Goal: Task Accomplishment & Management: Manage account settings

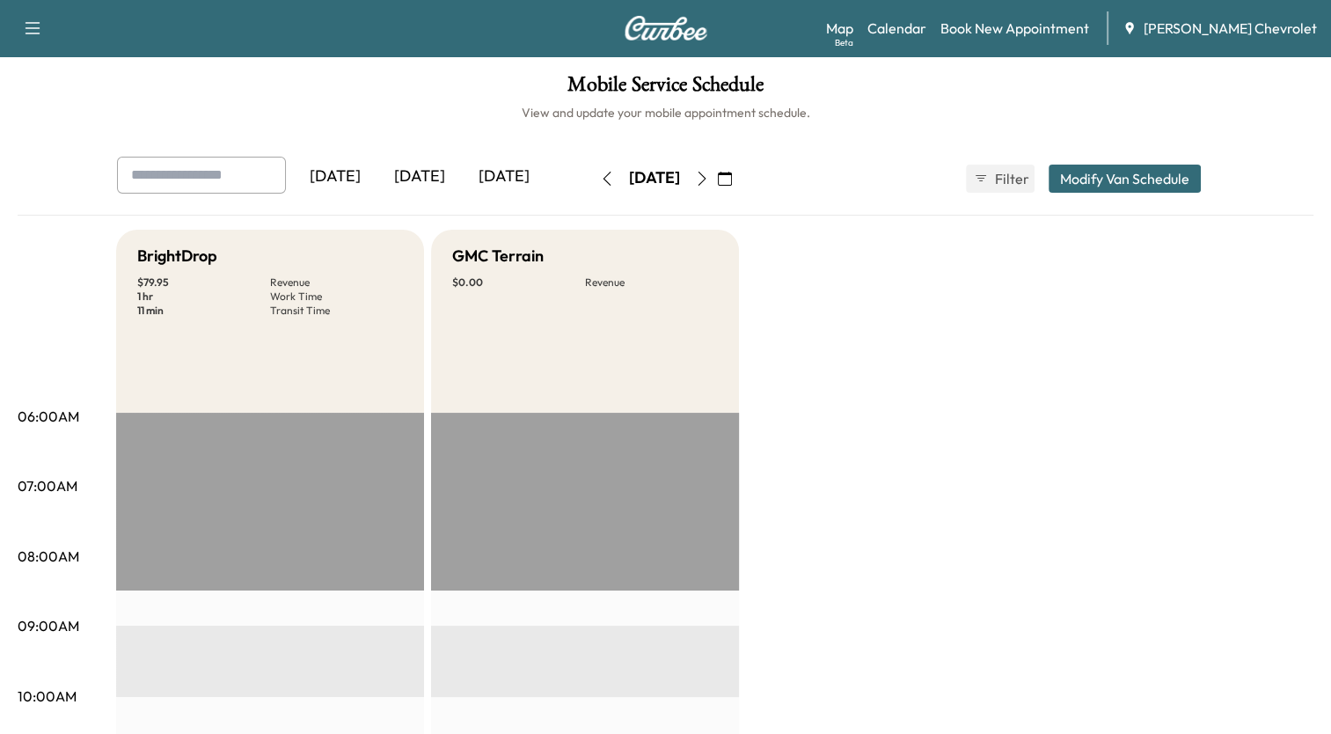
click at [732, 172] on icon "button" at bounding box center [725, 179] width 14 height 14
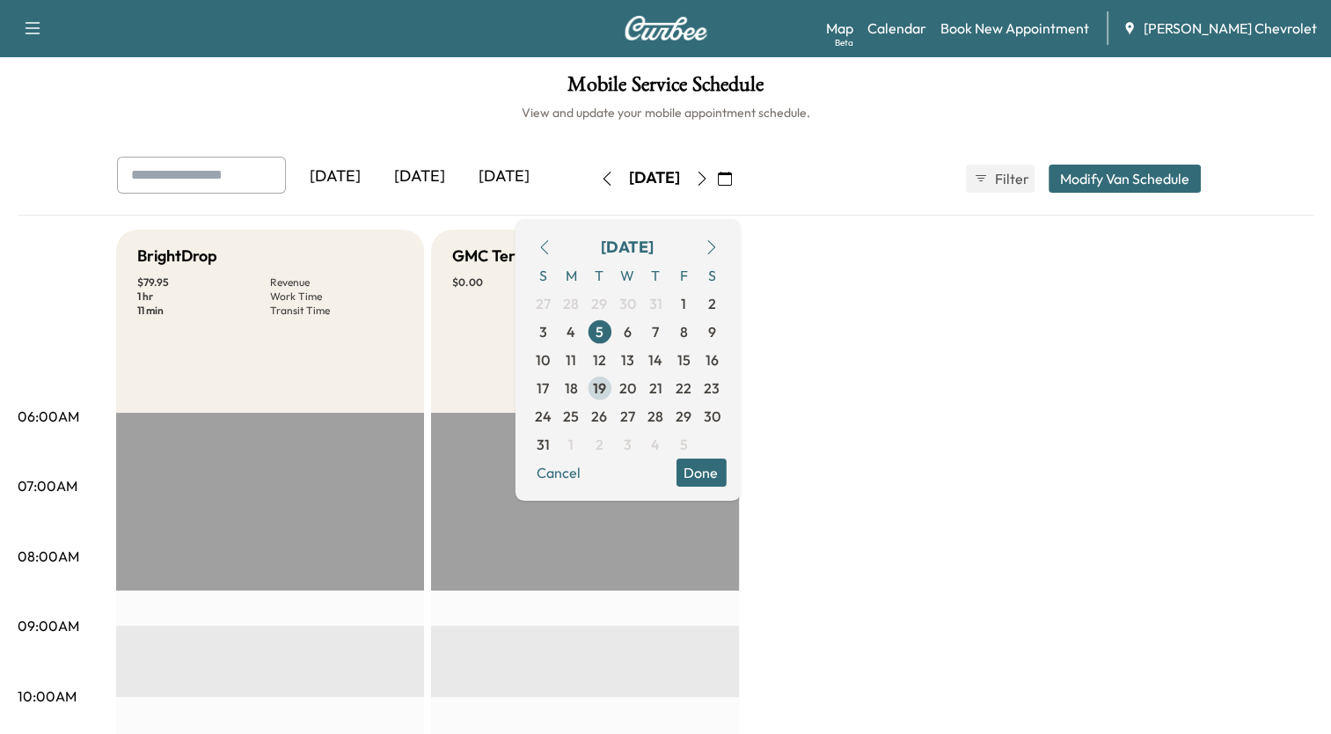
click at [606, 385] on span "19" at bounding box center [599, 387] width 13 height 21
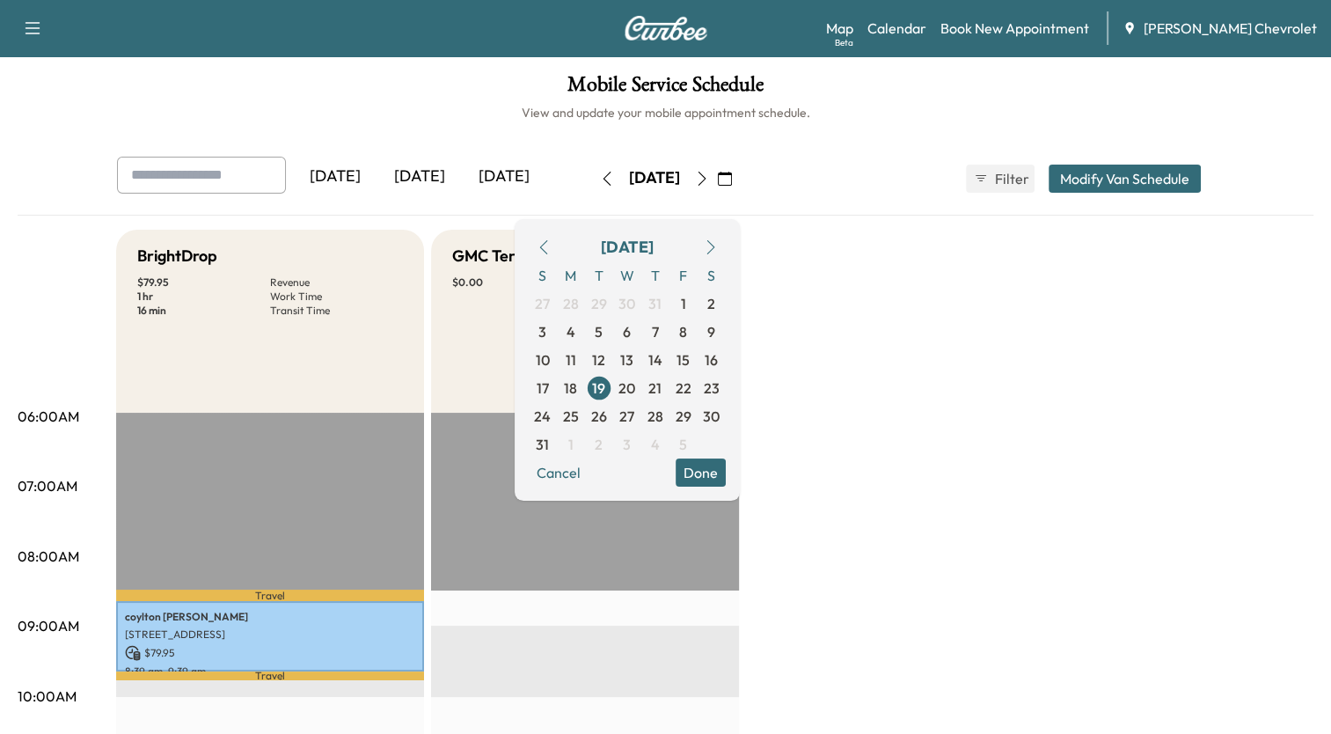
click at [709, 174] on icon "button" at bounding box center [702, 179] width 14 height 14
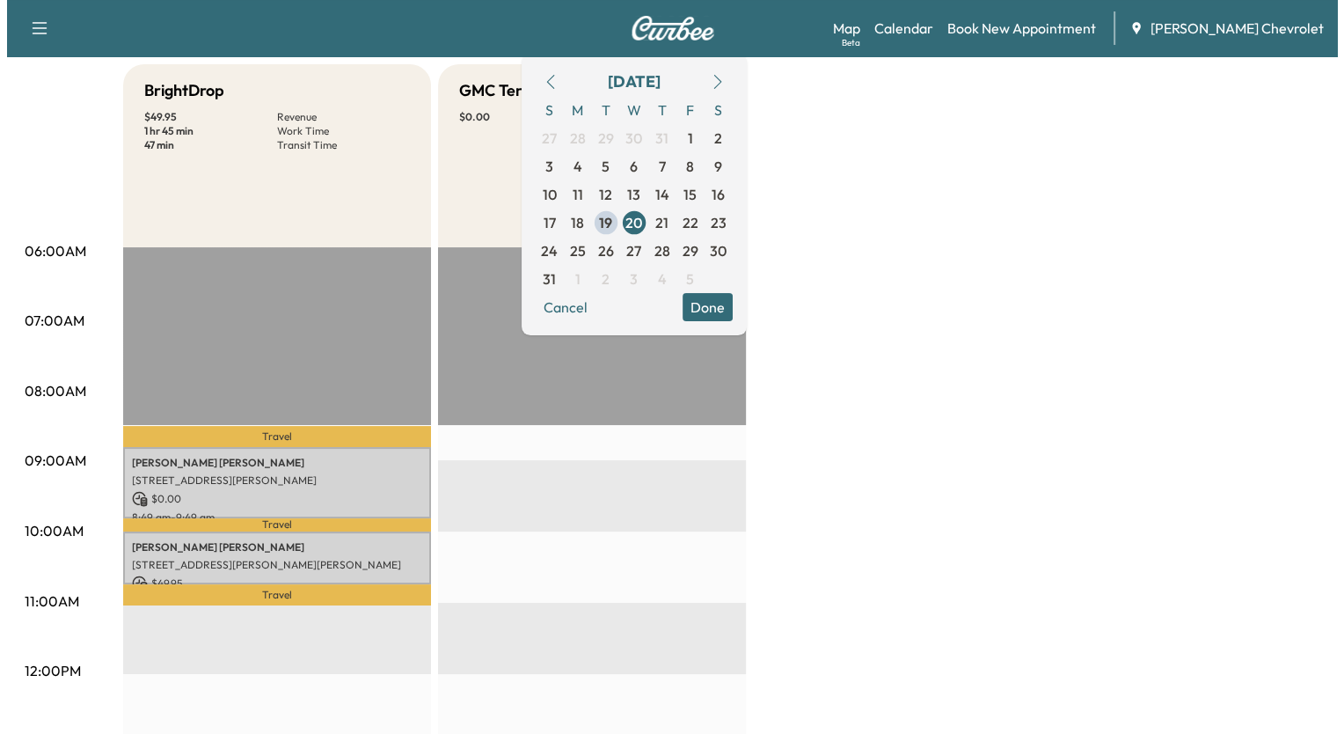
scroll to position [176, 0]
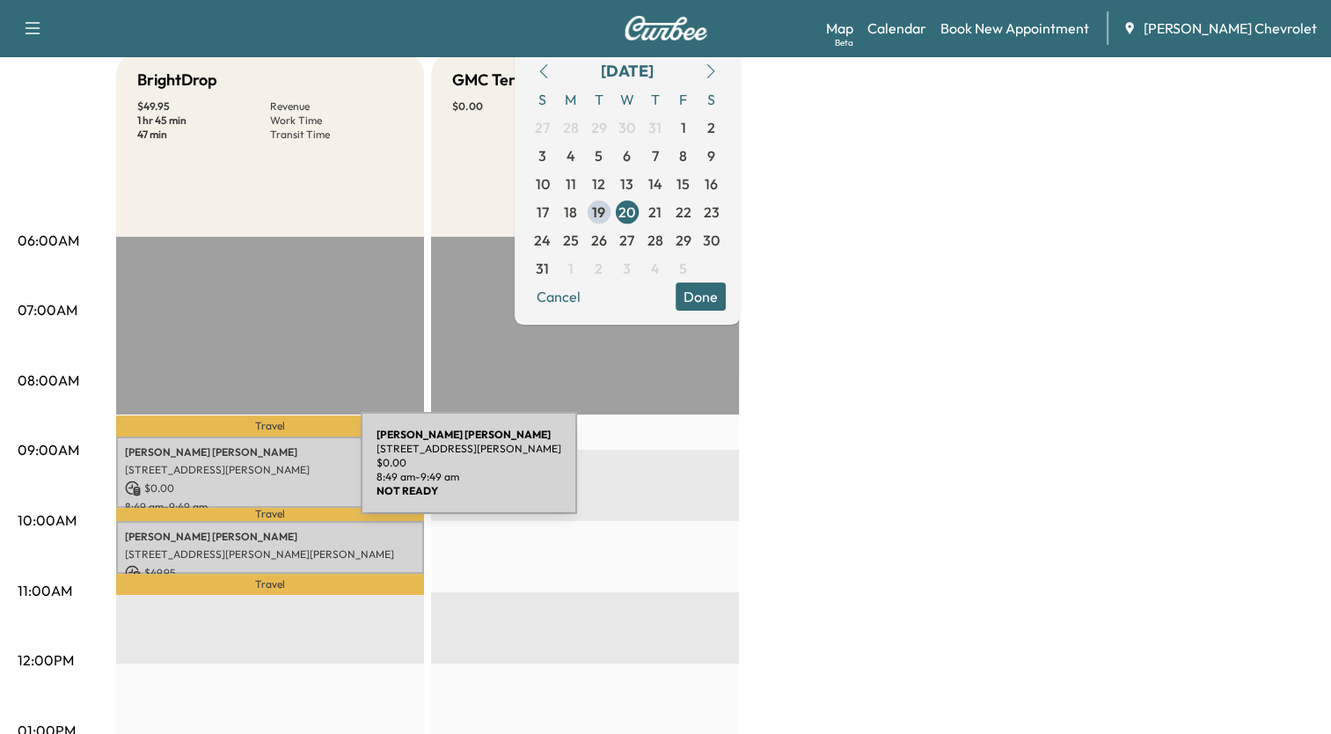
click at [229, 473] on div "[PERSON_NAME] [STREET_ADDRESS][PERSON_NAME] $ 0.00 8:49 am - 9:49 am" at bounding box center [270, 471] width 308 height 71
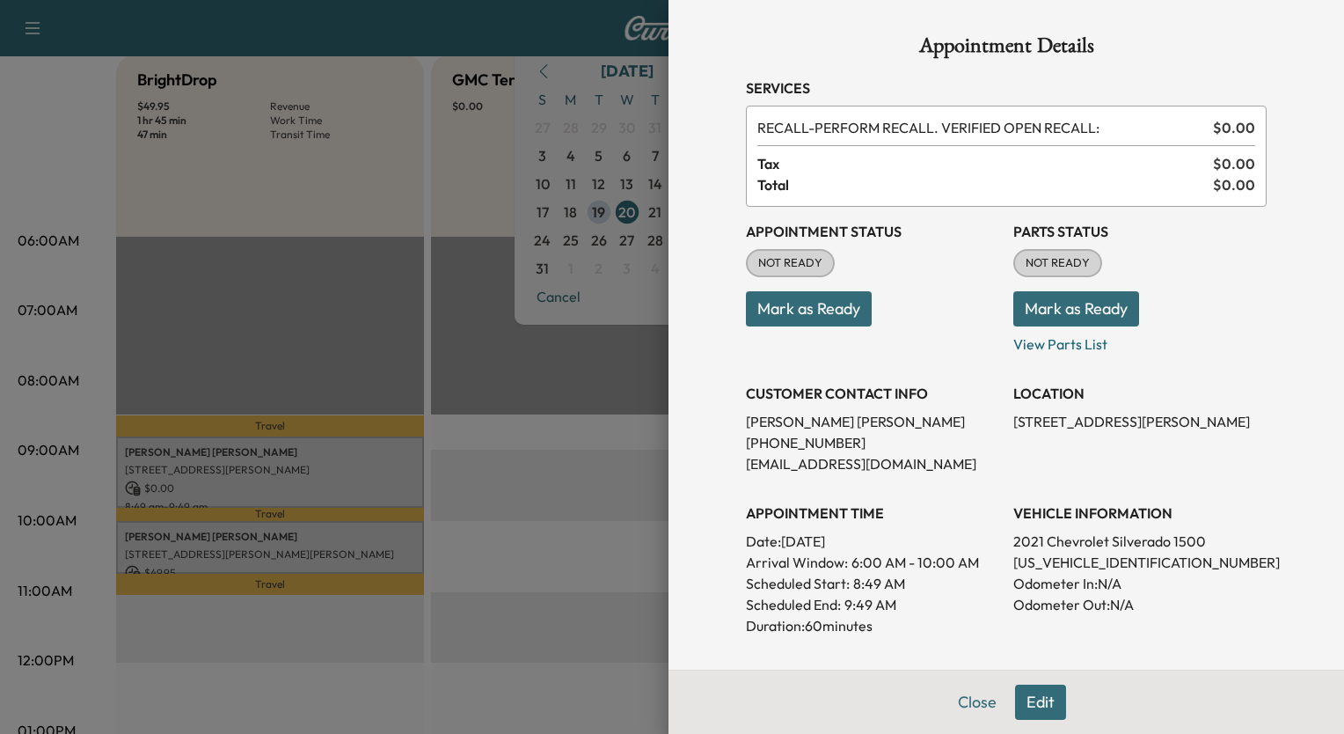
click at [1021, 706] on button "Edit" at bounding box center [1040, 702] width 51 height 35
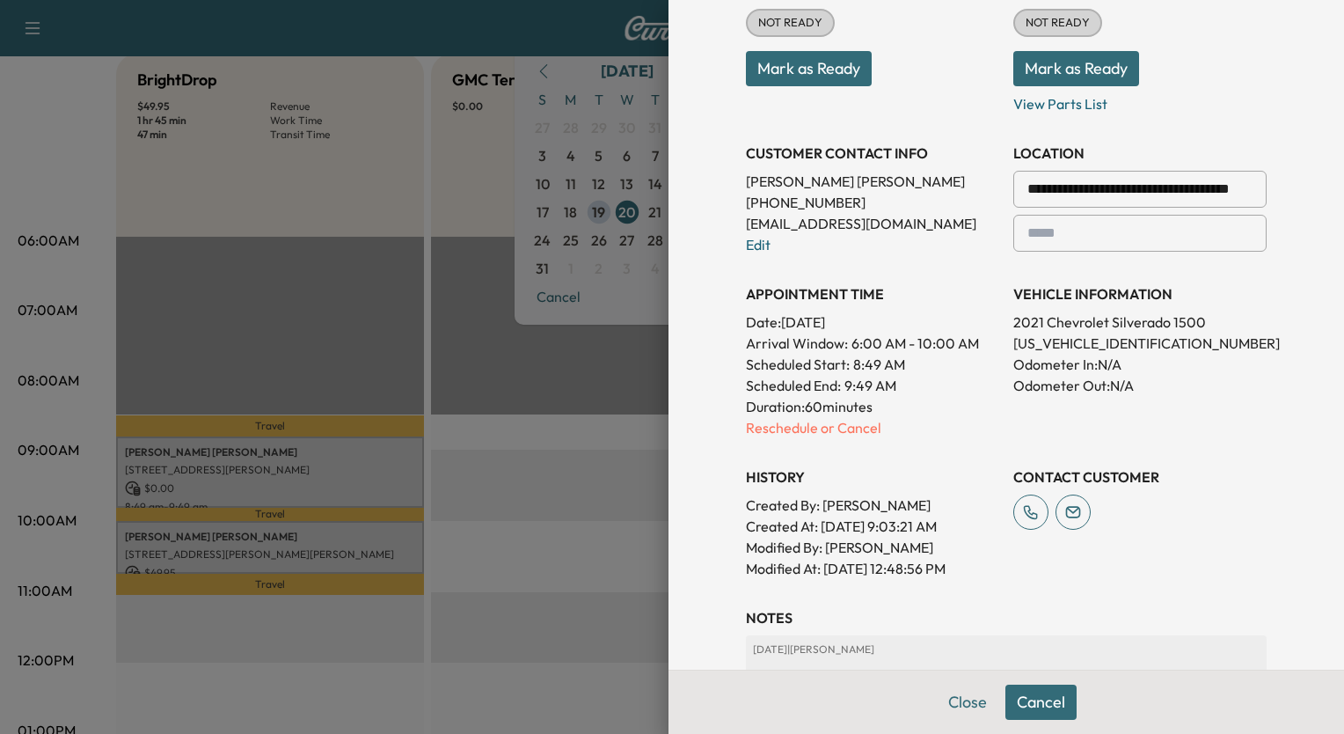
scroll to position [352, 0]
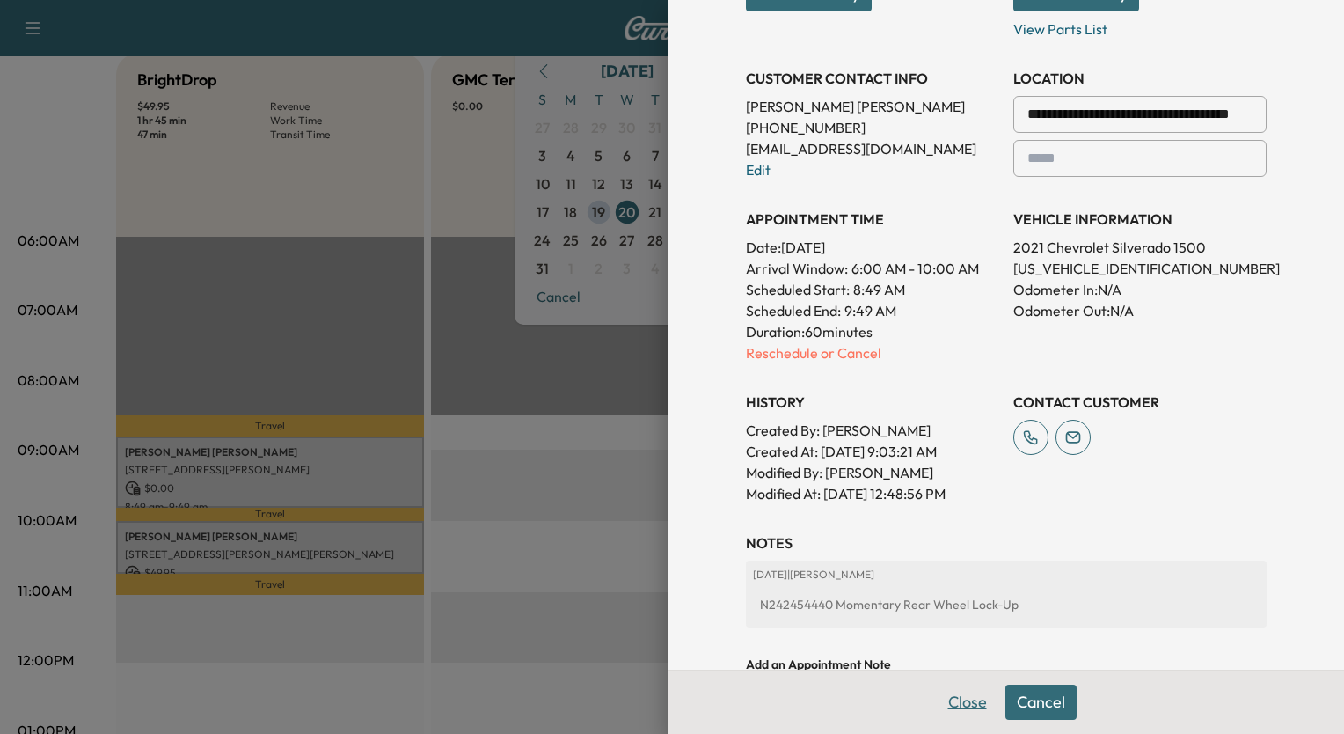
click at [946, 705] on button "Close" at bounding box center [968, 702] width 62 height 35
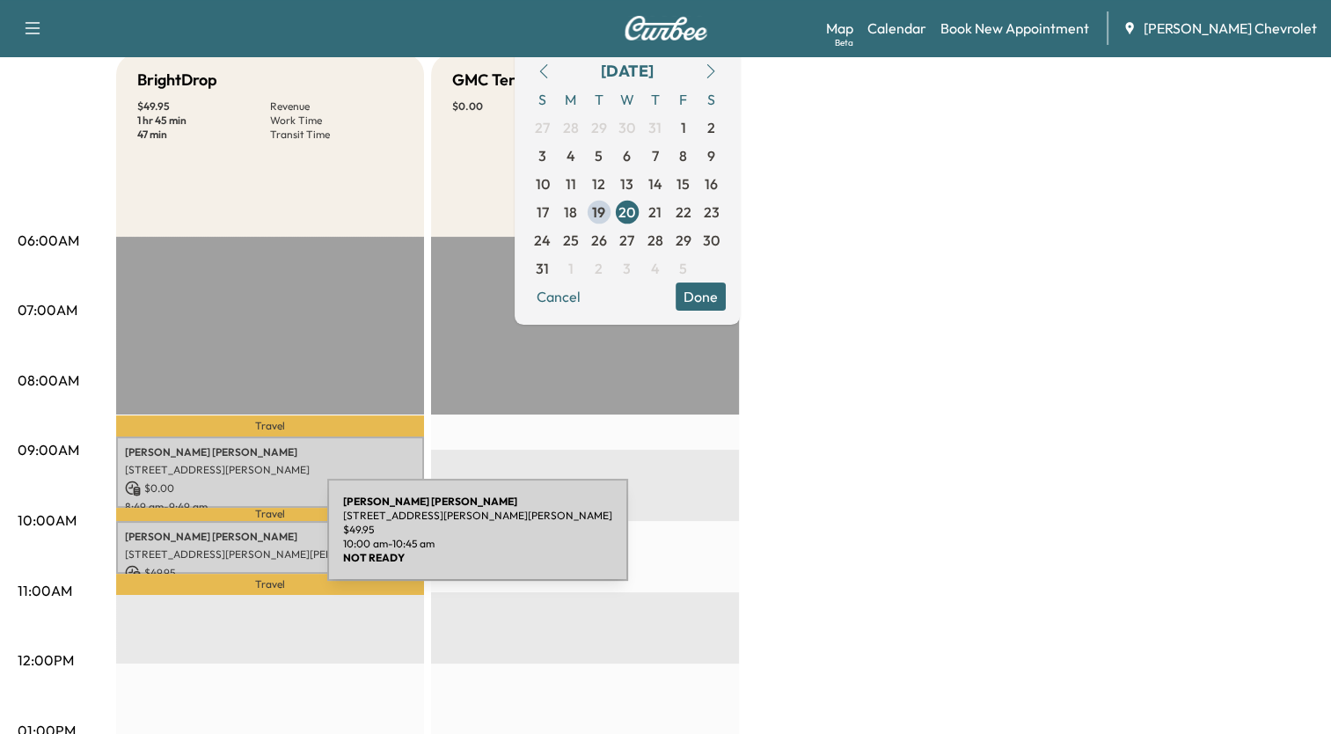
click at [195, 540] on div "[PERSON_NAME] [STREET_ADDRESS][PERSON_NAME][PERSON_NAME] $ 49.95 10:00 am - 10:…" at bounding box center [270, 548] width 308 height 54
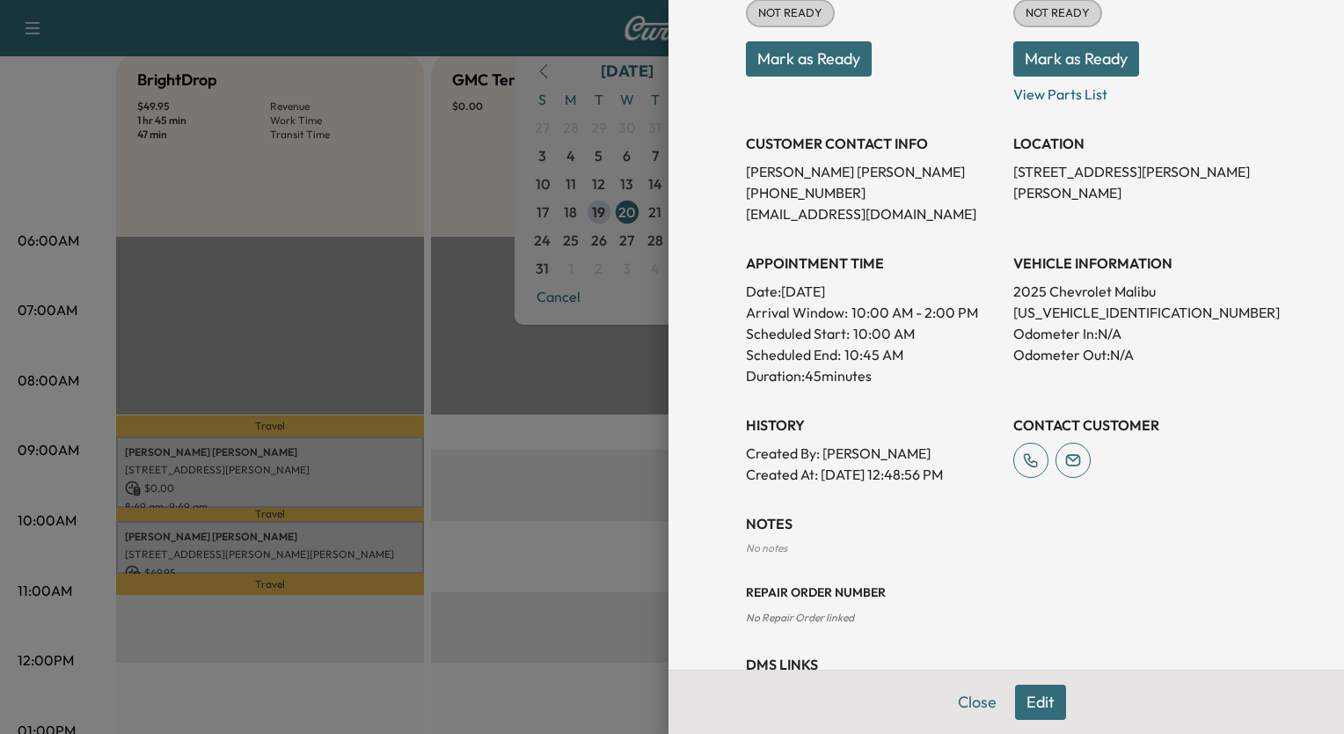
scroll to position [320, 0]
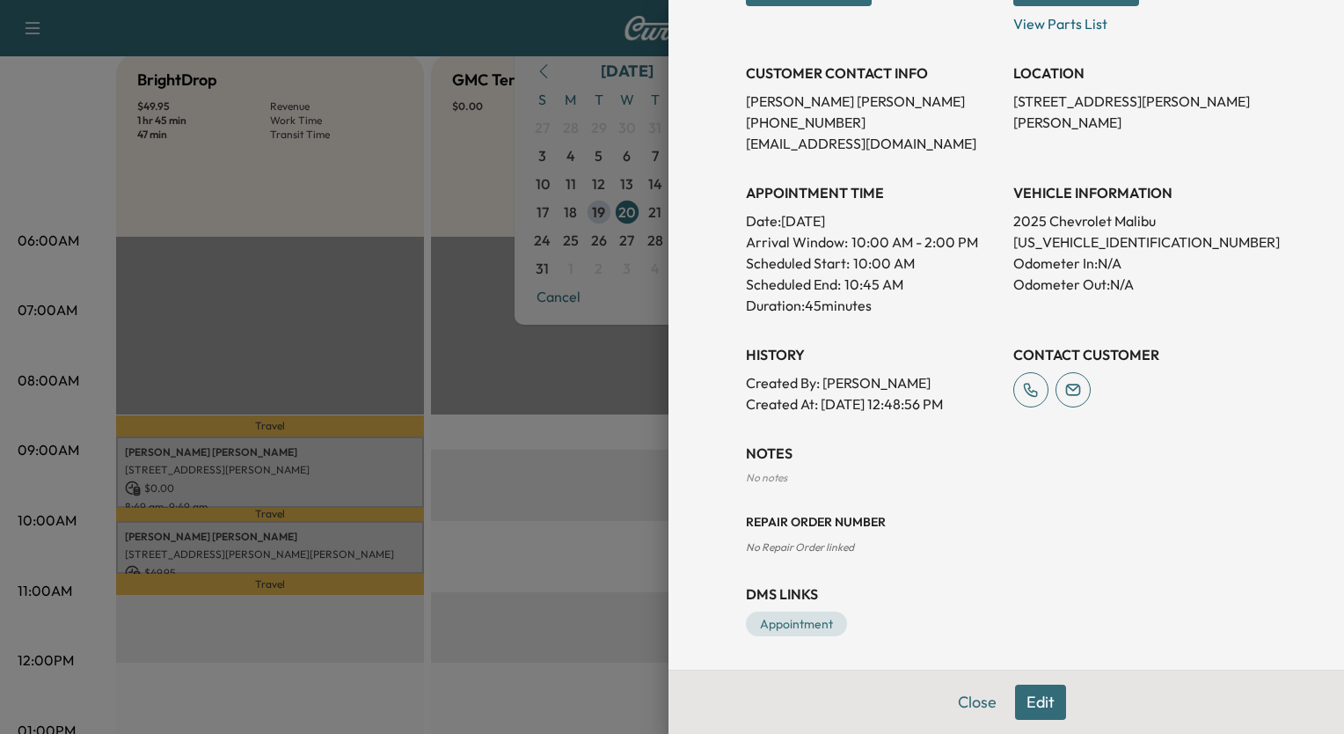
click at [1022, 708] on button "Edit" at bounding box center [1040, 702] width 51 height 35
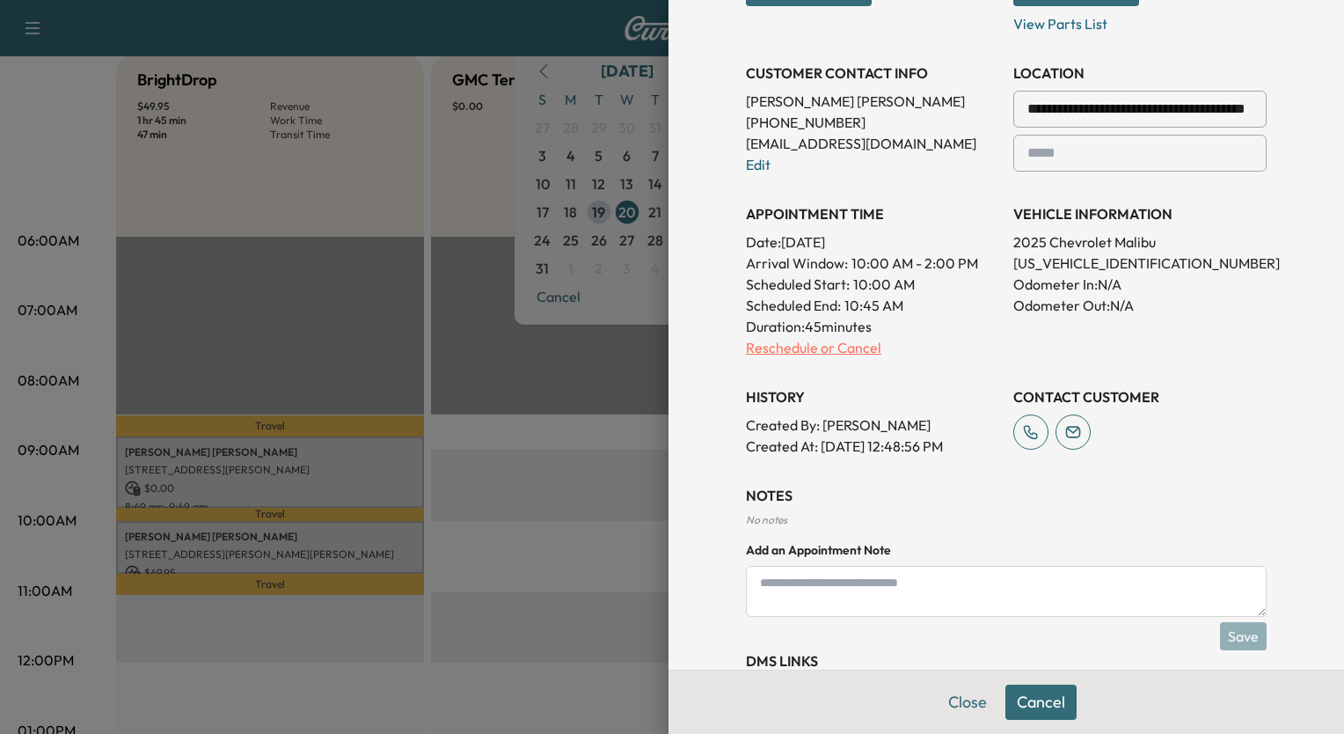
click at [756, 351] on p "Reschedule or Cancel" at bounding box center [872, 347] width 253 height 21
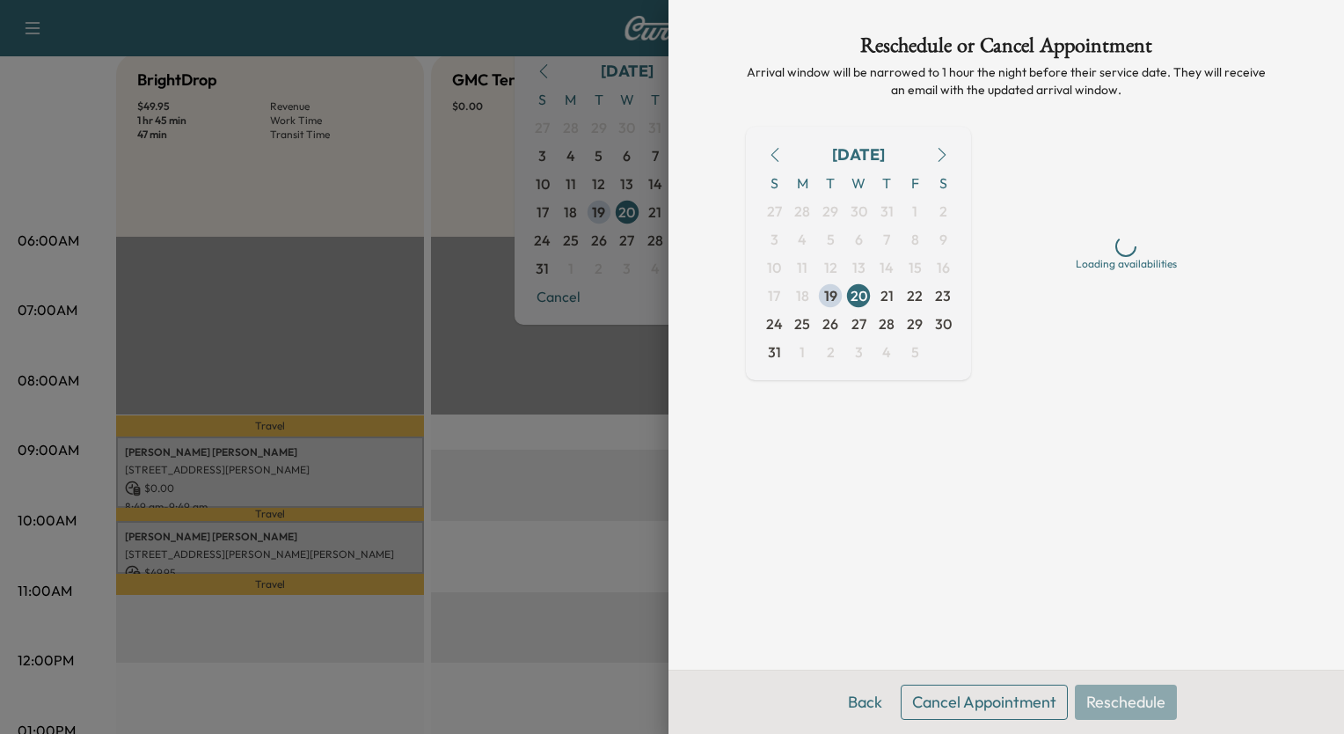
scroll to position [0, 0]
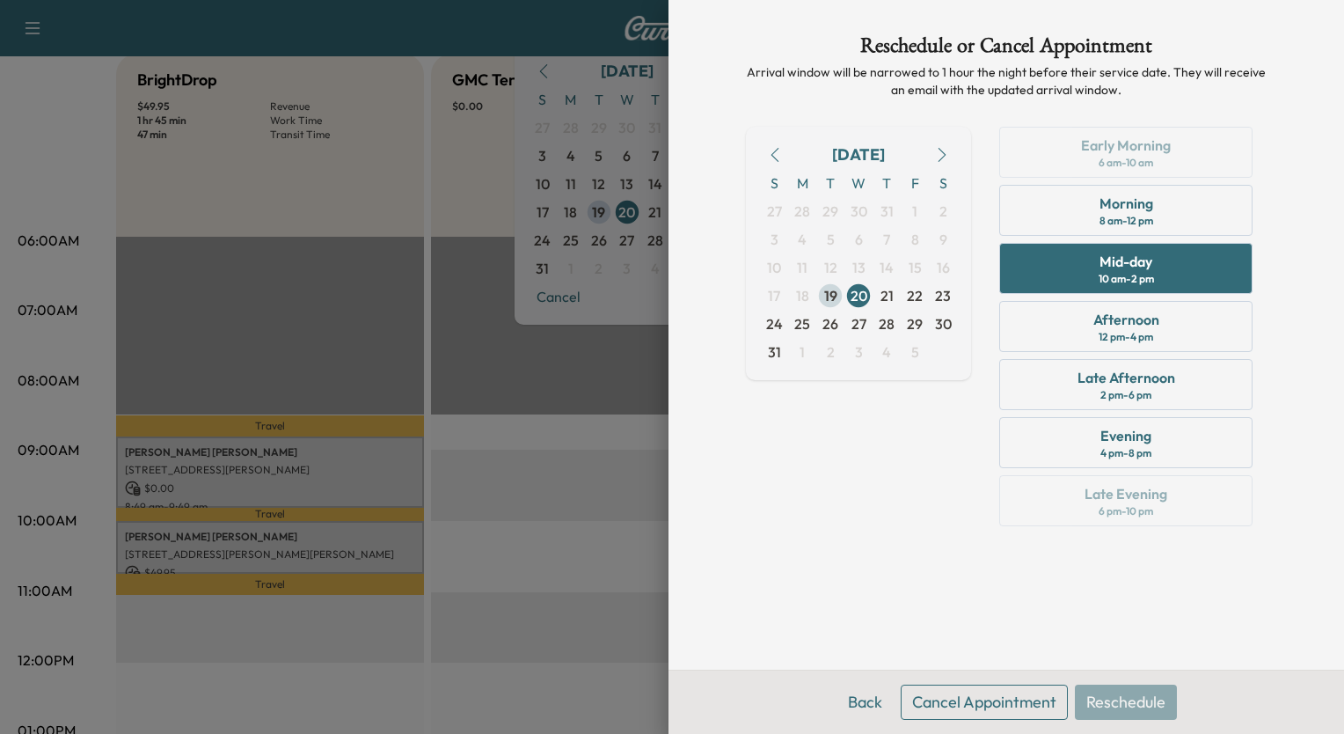
click at [831, 291] on span "19" at bounding box center [830, 295] width 13 height 21
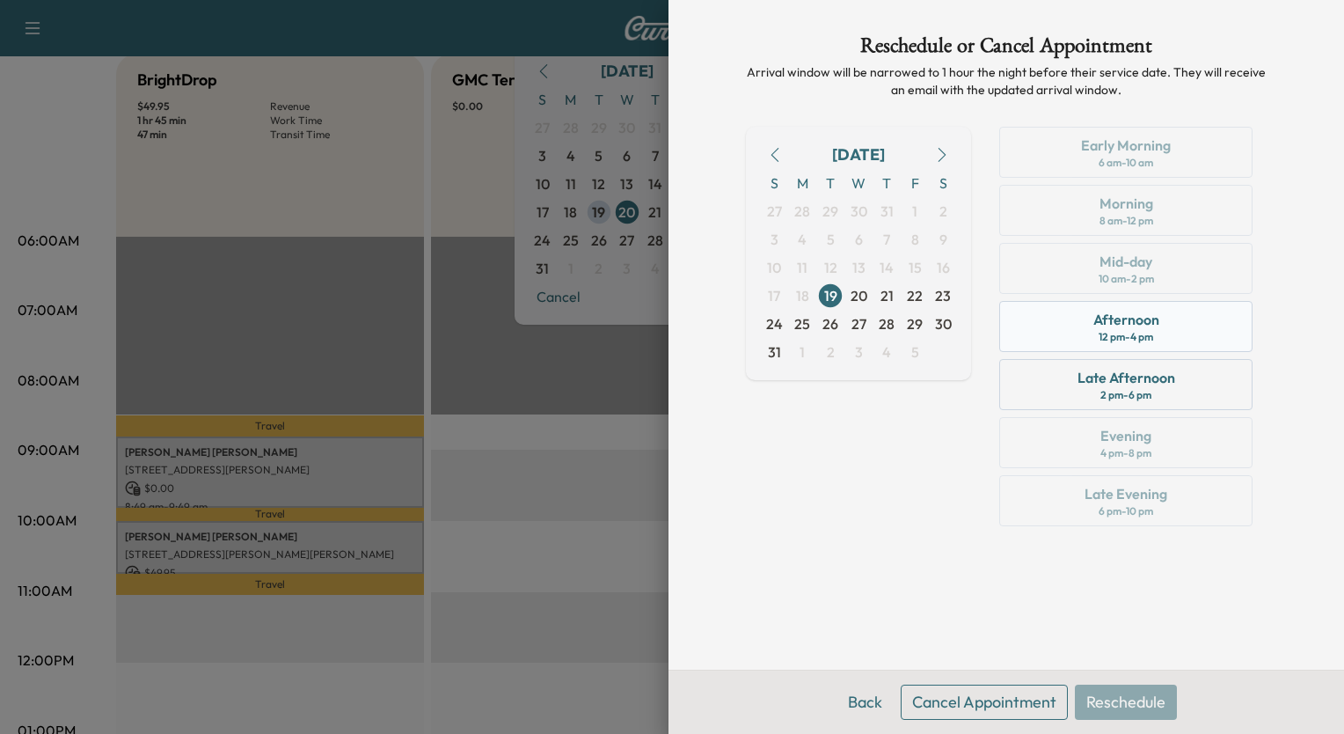
click at [1162, 324] on div "Afternoon 12 pm - 4 pm" at bounding box center [1125, 326] width 253 height 51
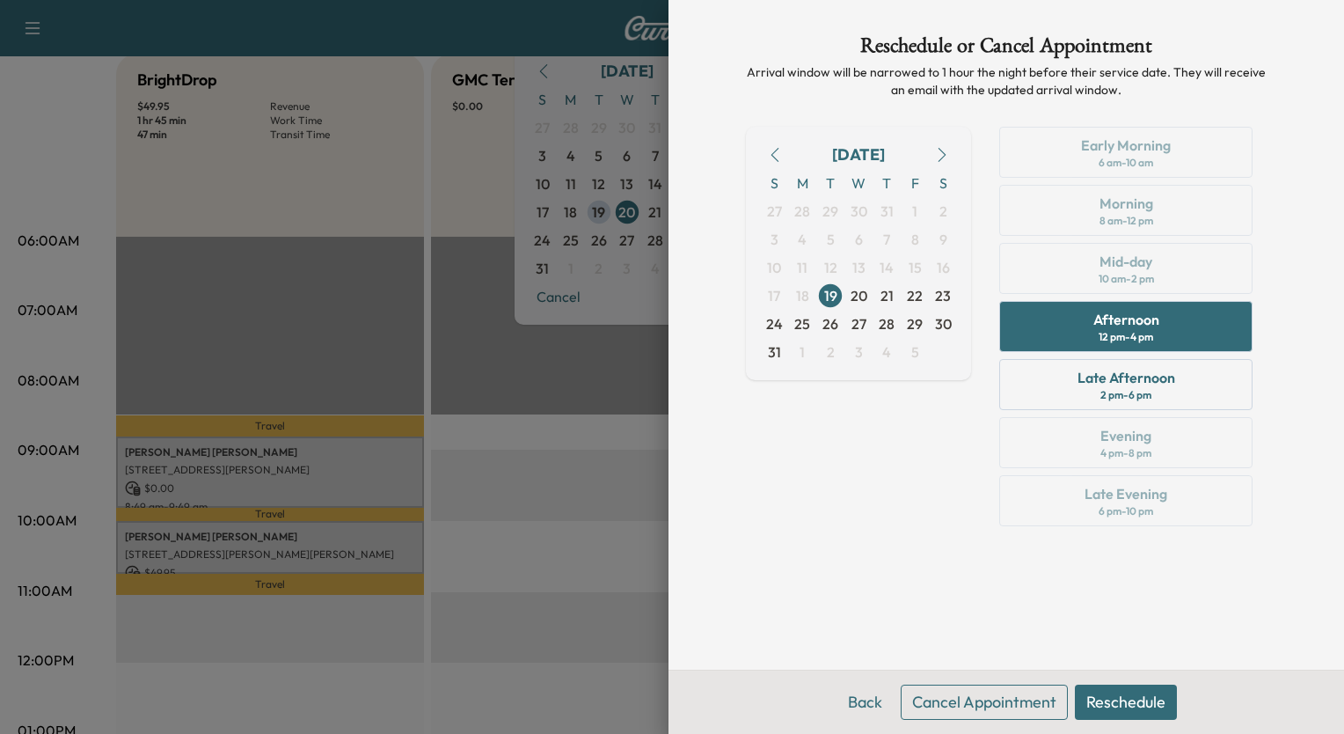
click at [1149, 706] on button "Reschedule" at bounding box center [1126, 702] width 102 height 35
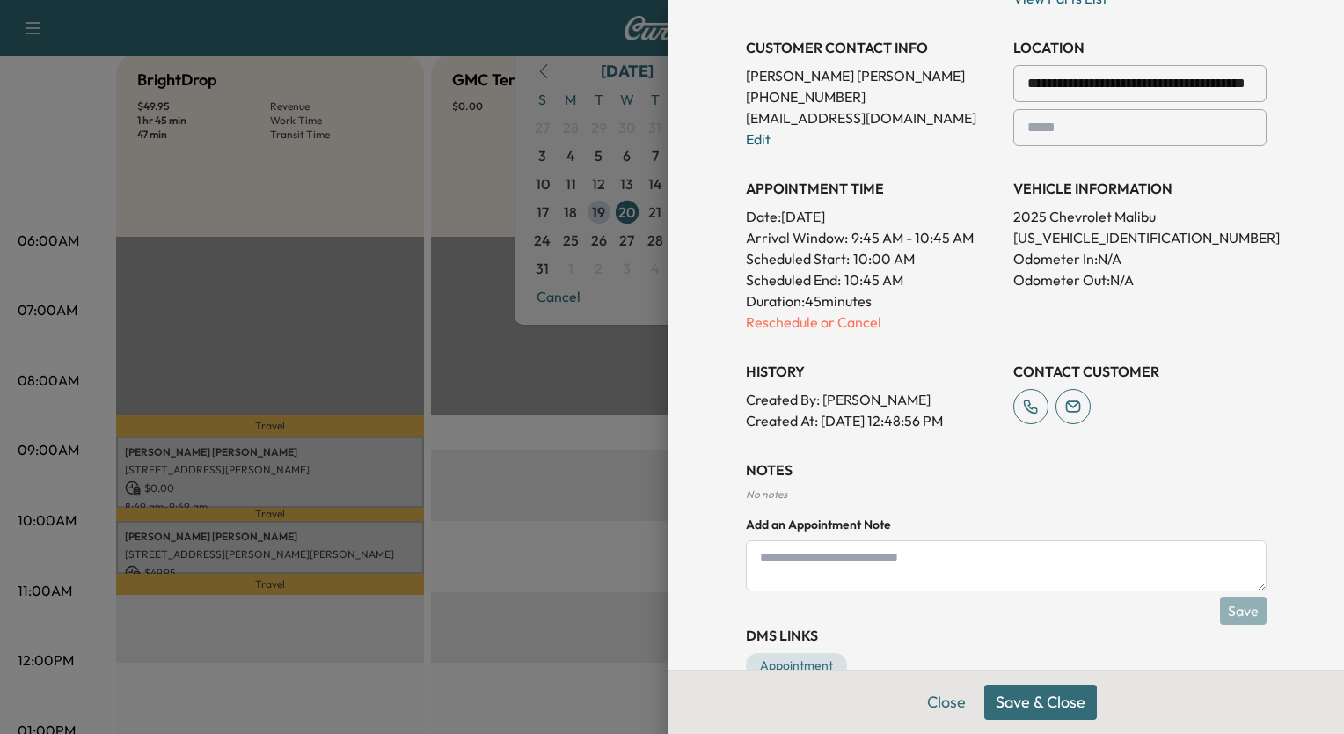
scroll to position [424, 0]
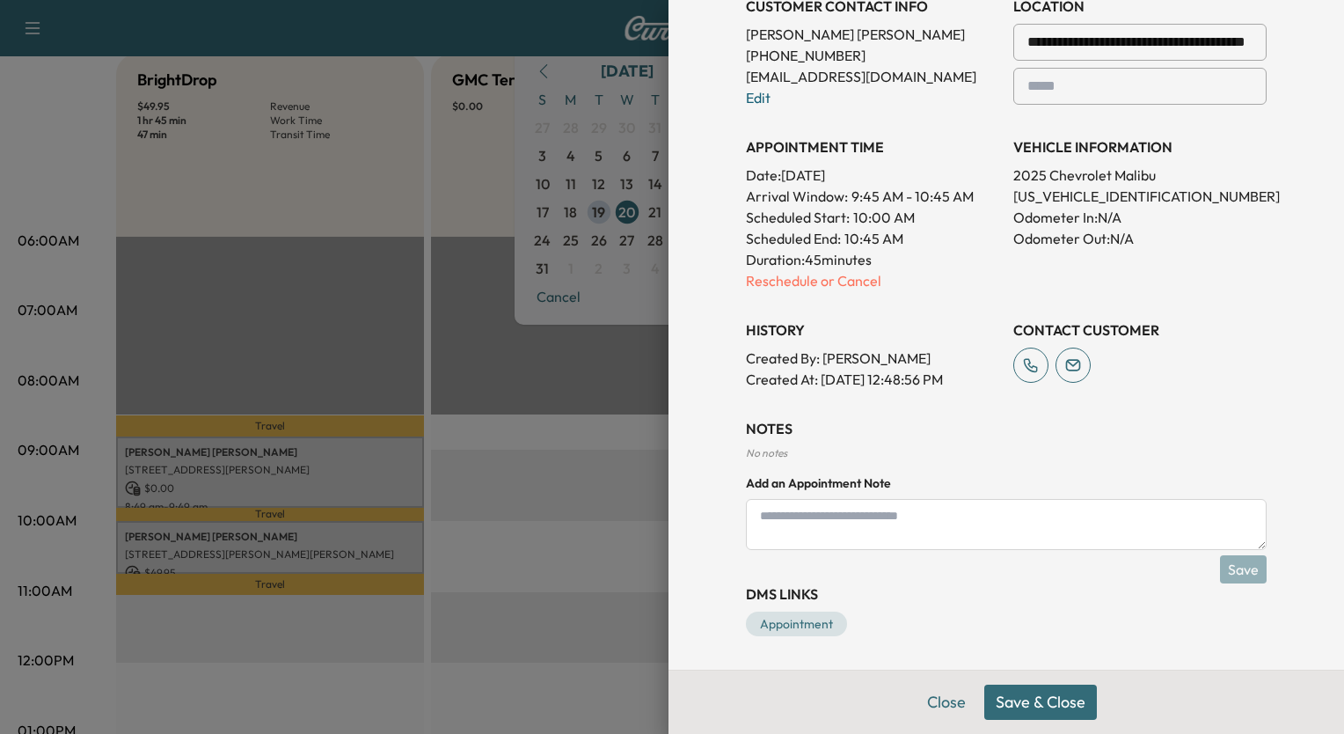
click at [1040, 696] on button "Save & Close" at bounding box center [1041, 702] width 113 height 35
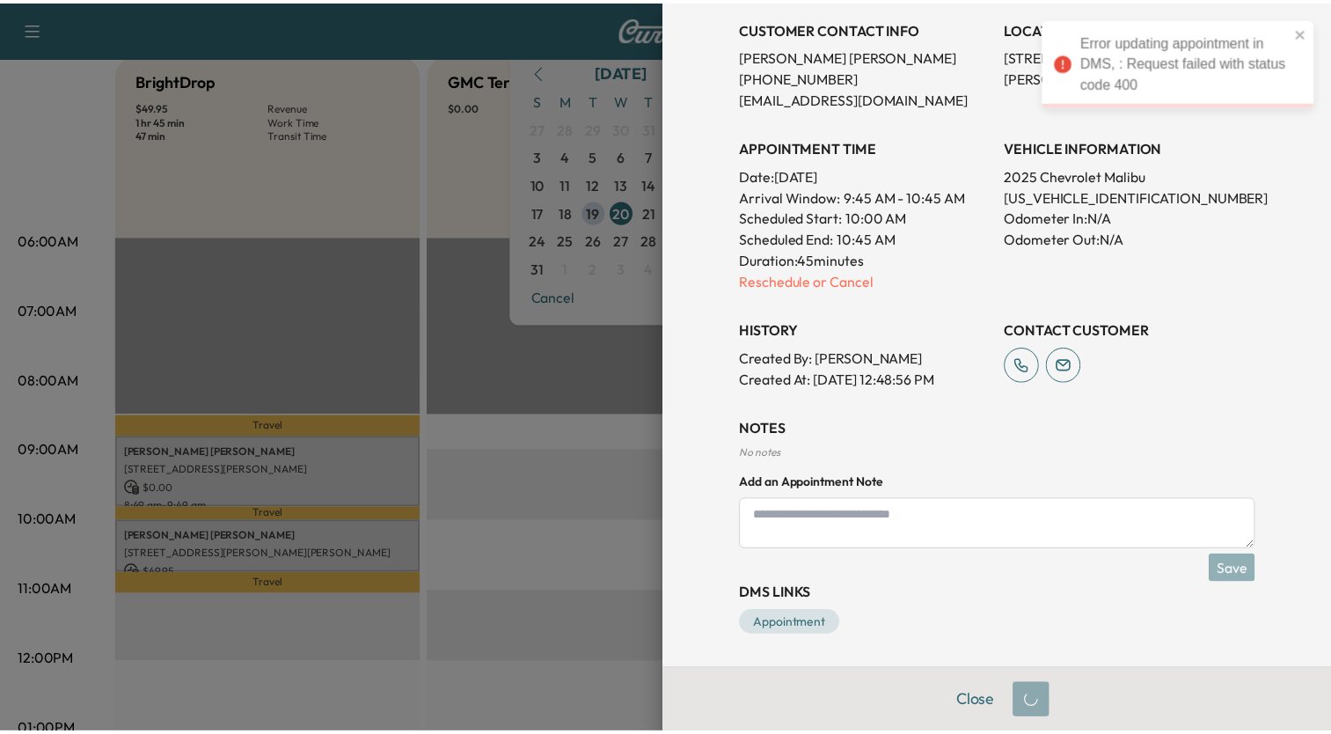
scroll to position [0, 0]
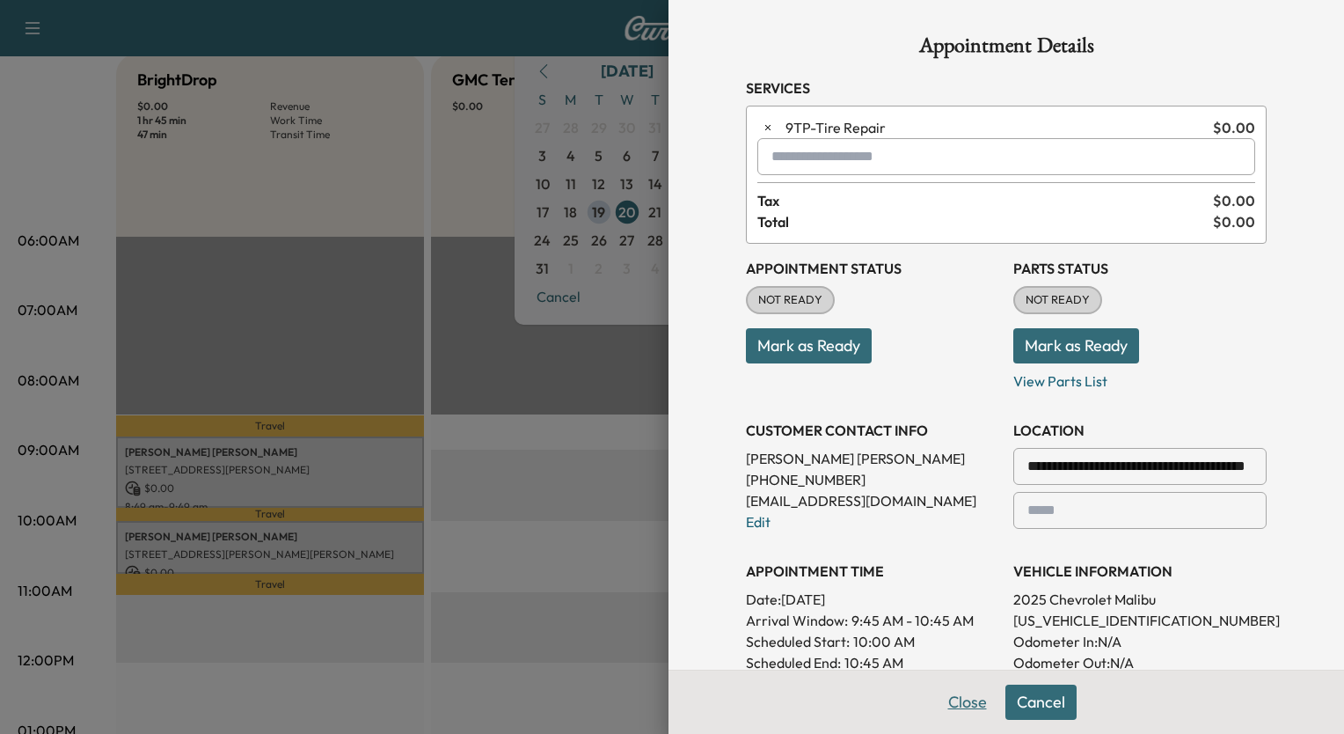
click at [949, 702] on button "Close" at bounding box center [968, 702] width 62 height 35
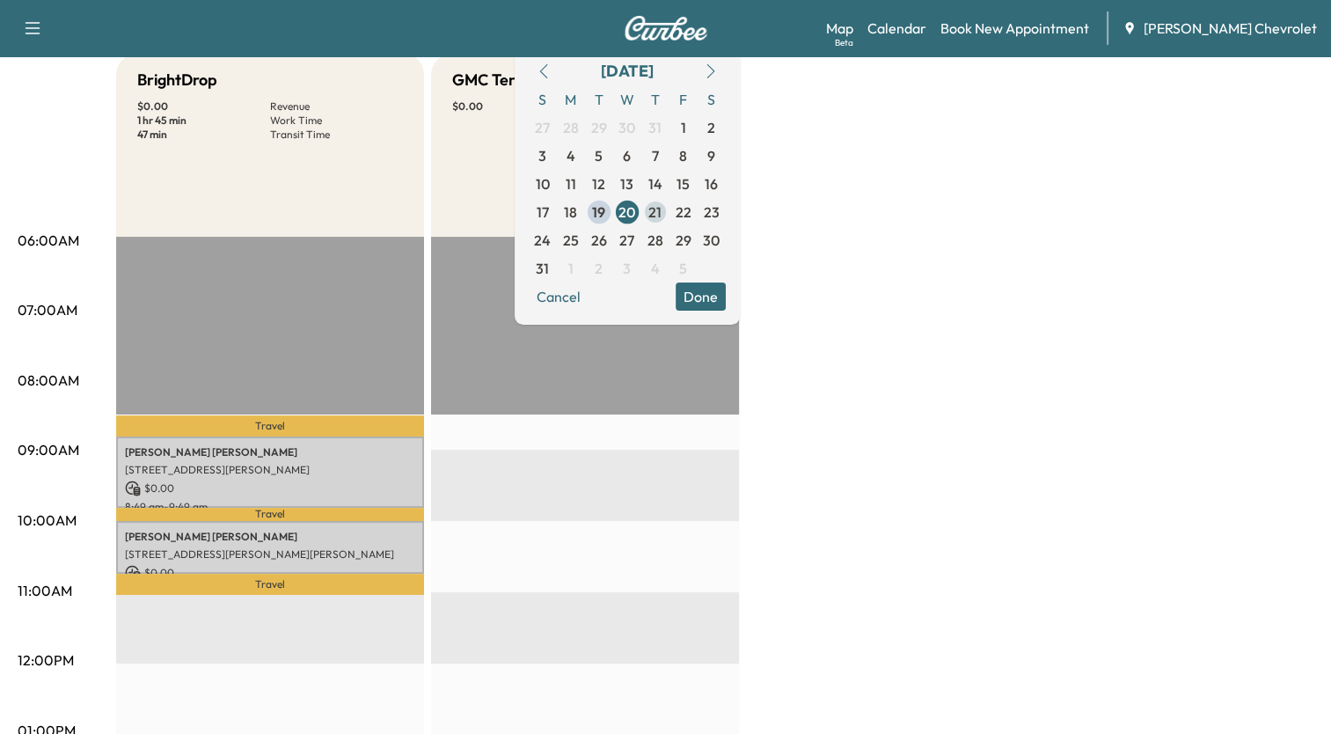
click at [670, 213] on span "21" at bounding box center [655, 212] width 28 height 28
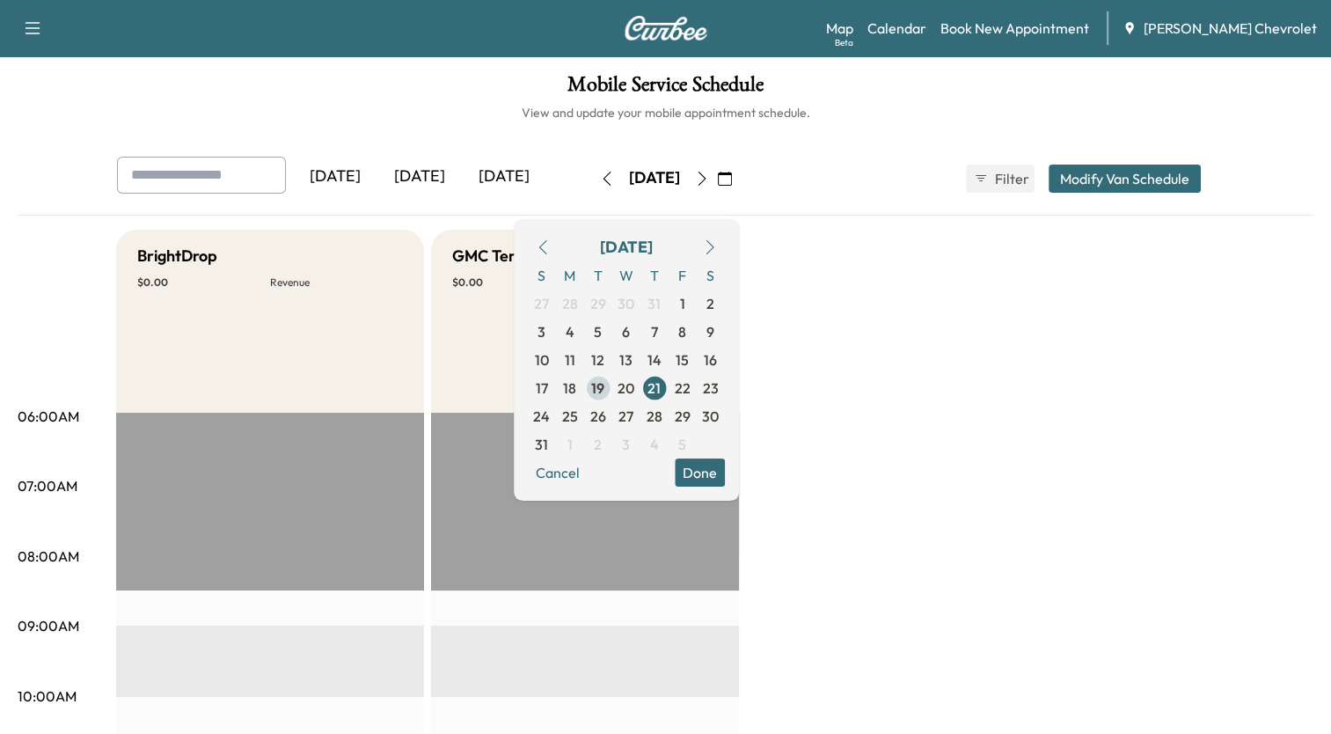
click at [604, 392] on span "19" at bounding box center [597, 387] width 13 height 21
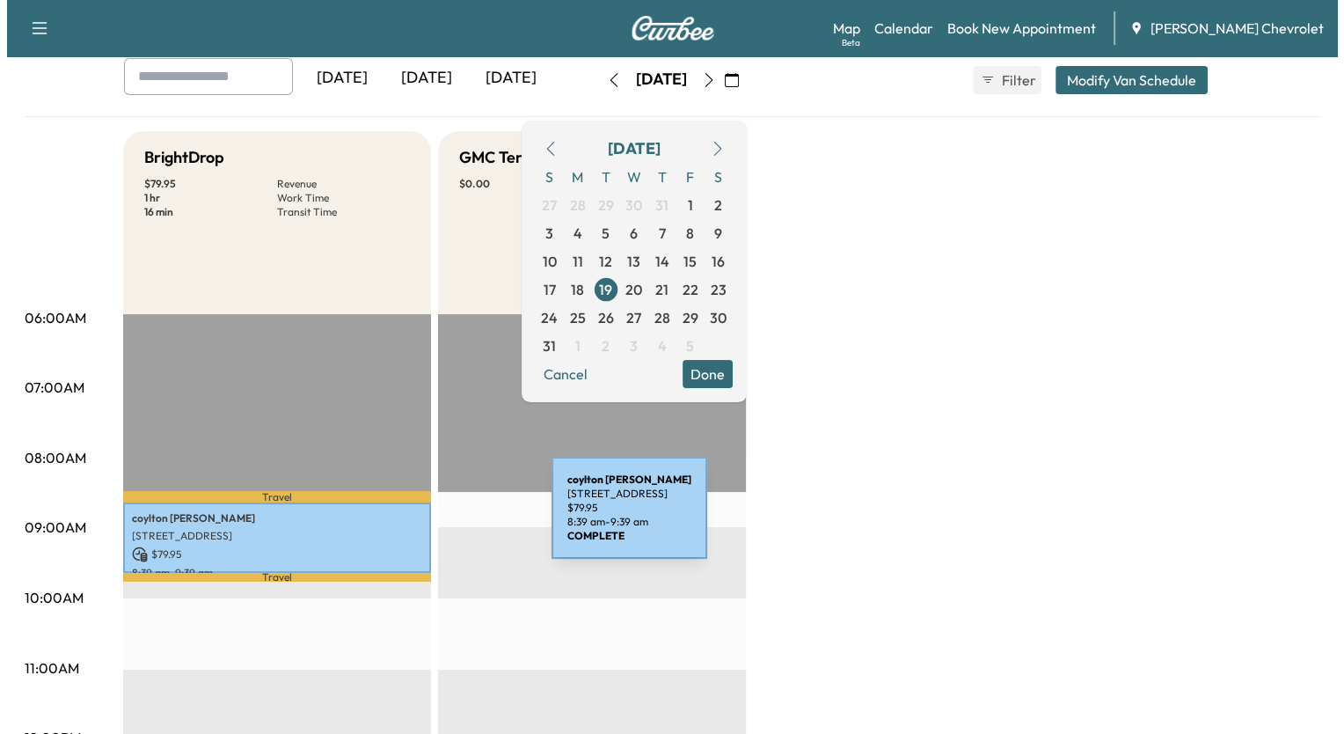
scroll to position [88, 0]
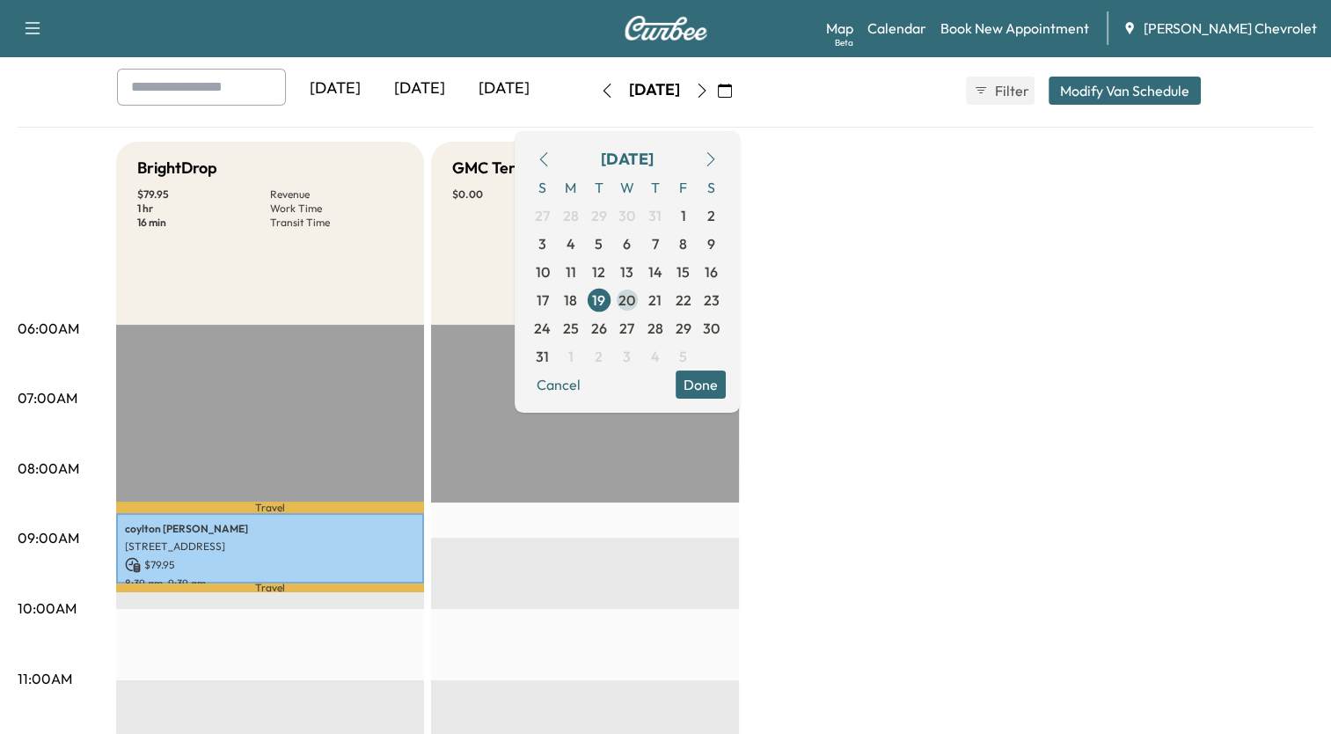
click at [635, 299] on span "20" at bounding box center [627, 299] width 17 height 21
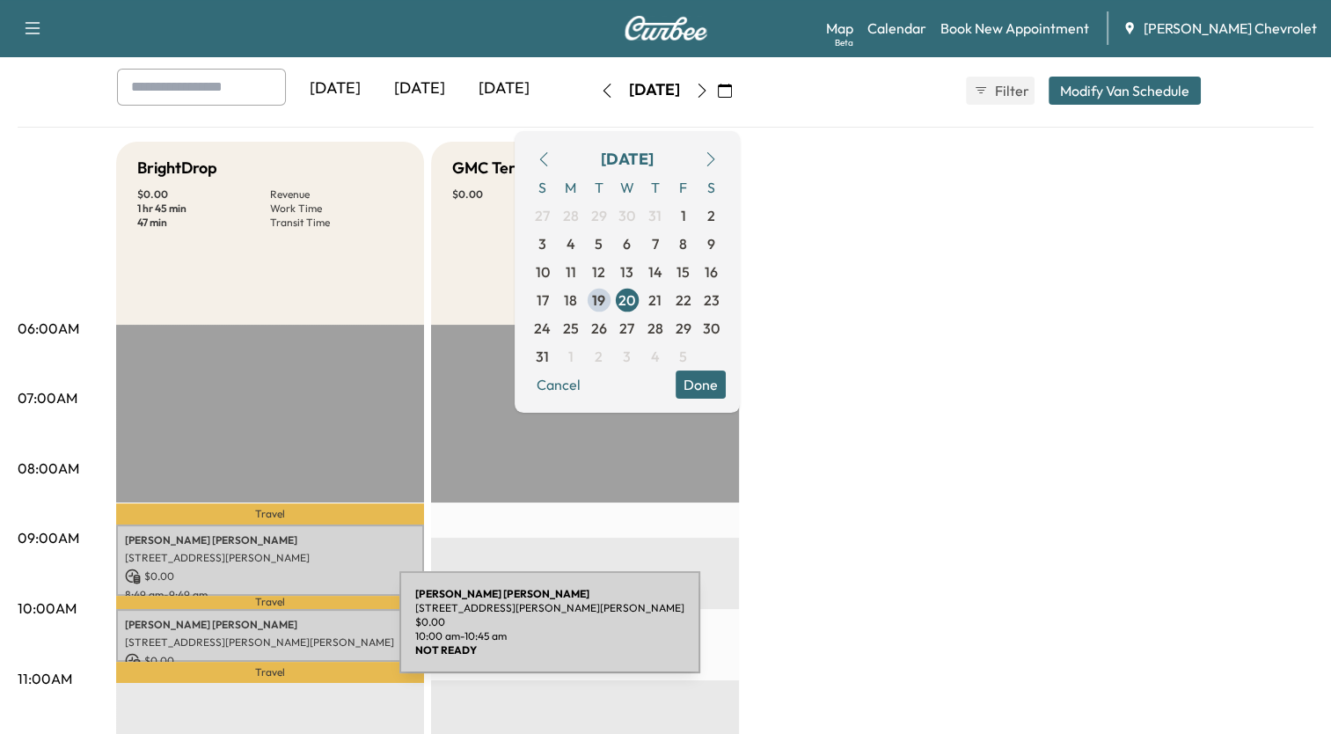
click at [267, 635] on p "[STREET_ADDRESS][PERSON_NAME][PERSON_NAME]" at bounding box center [270, 642] width 290 height 14
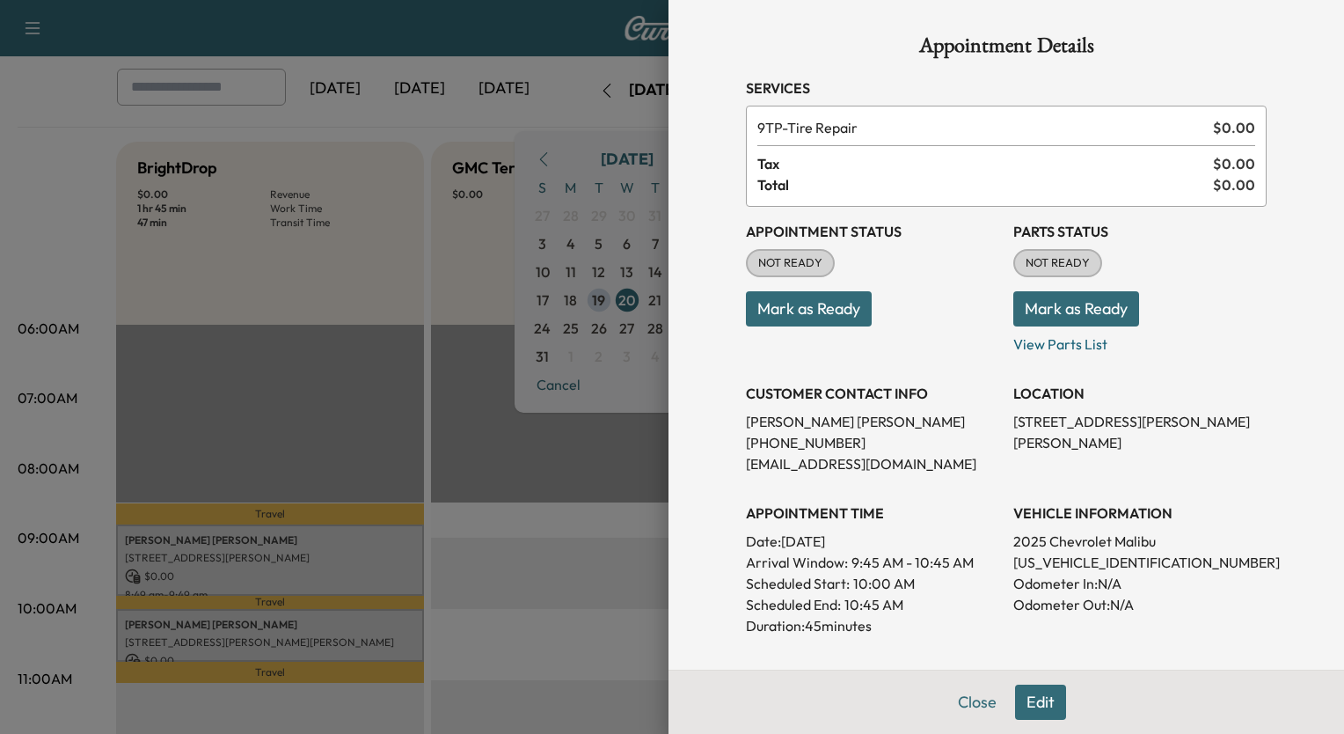
click at [532, 282] on div at bounding box center [672, 367] width 1344 height 734
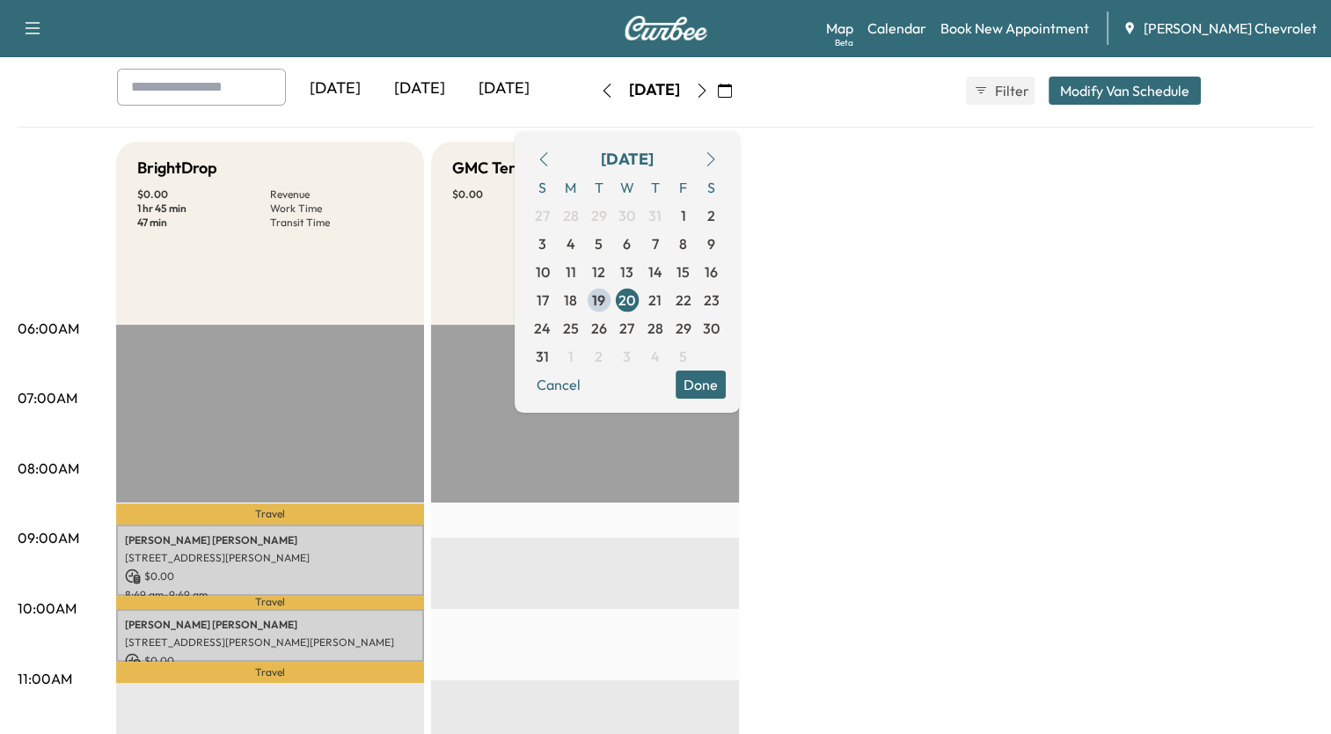
click at [869, 100] on div "[DATE] [DATE] [DATE] [DATE] August 2025 S M T W T F S 27 28 29 30 31 1 2 3 4 5 …" at bounding box center [666, 91] width 1126 height 44
click at [910, 78] on div "[DATE] [DATE] [DATE] [DATE] August 2025 S M T W T F S 27 28 29 30 31 1 2 3 4 5 …" at bounding box center [666, 91] width 1126 height 44
click at [605, 296] on span "19" at bounding box center [598, 299] width 13 height 21
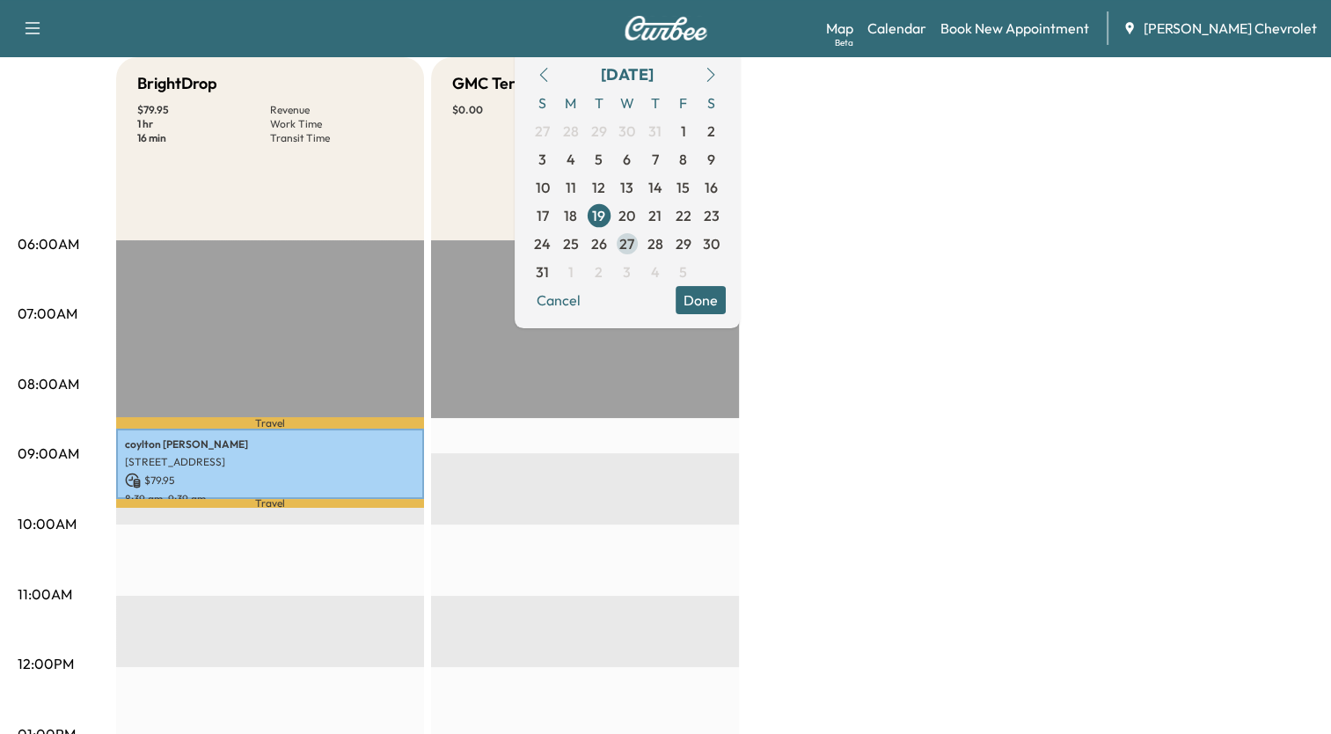
scroll to position [88, 0]
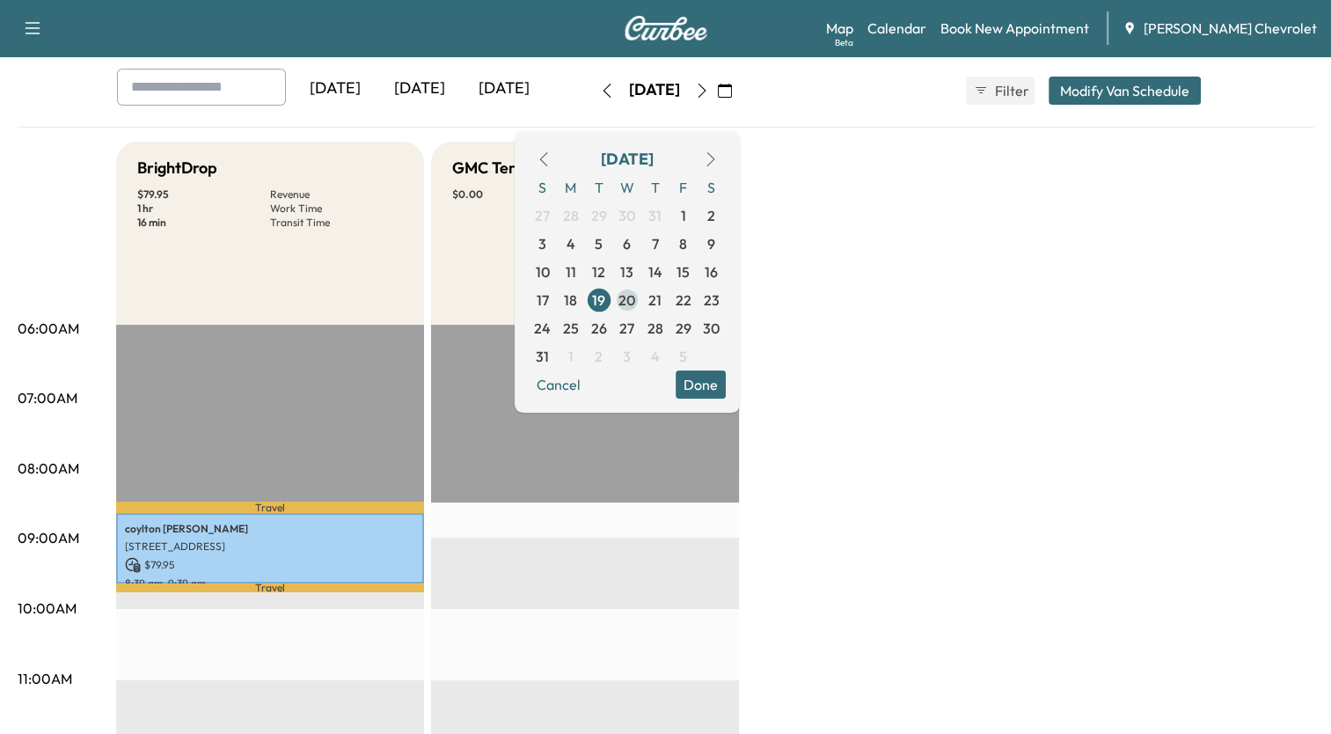
click at [635, 303] on span "20" at bounding box center [627, 299] width 17 height 21
